Goal: Information Seeking & Learning: Learn about a topic

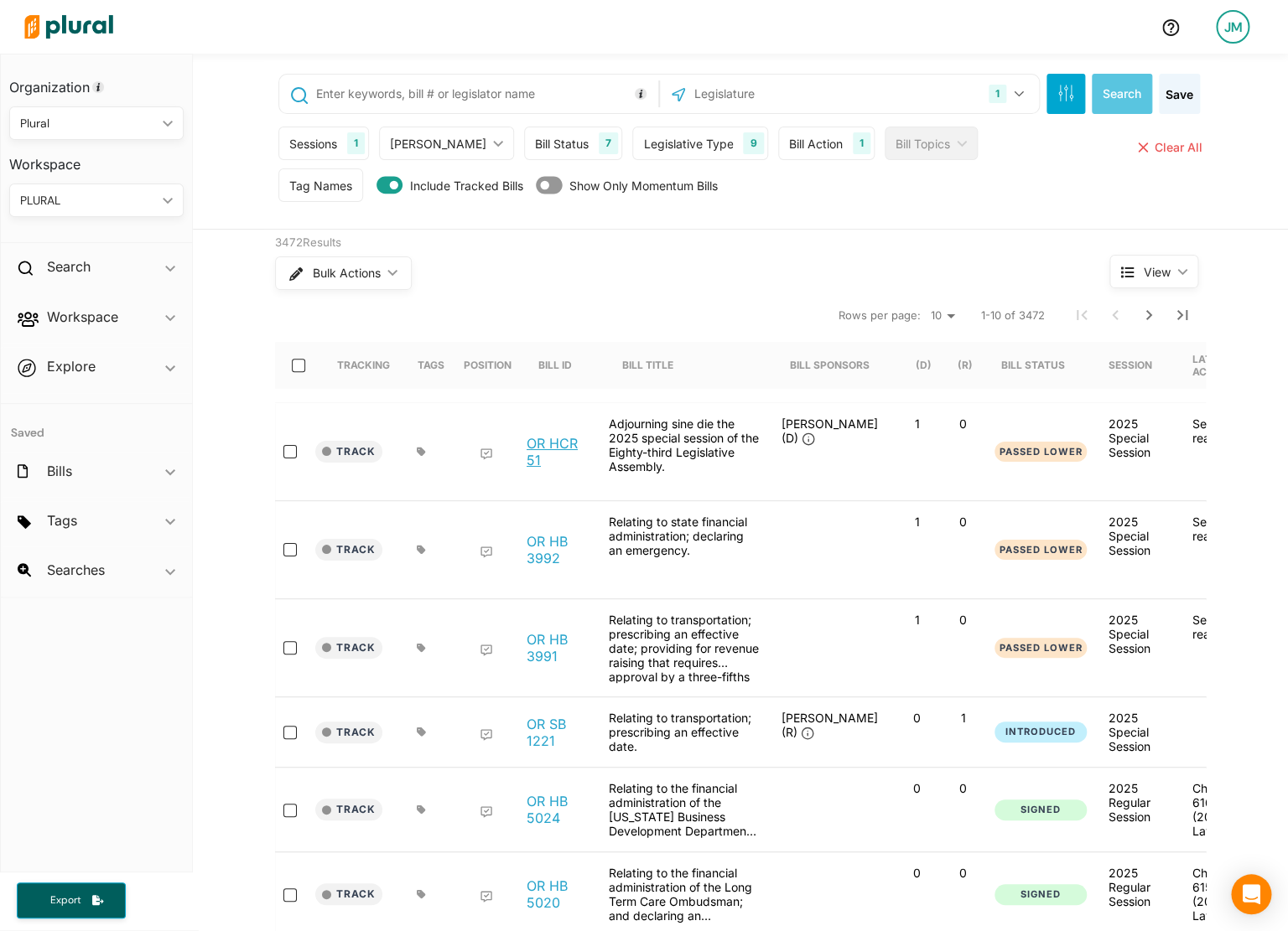
click at [559, 444] on link "OR HCR 51" at bounding box center [557, 451] width 63 height 33
